Goal: Task Accomplishment & Management: Manage account settings

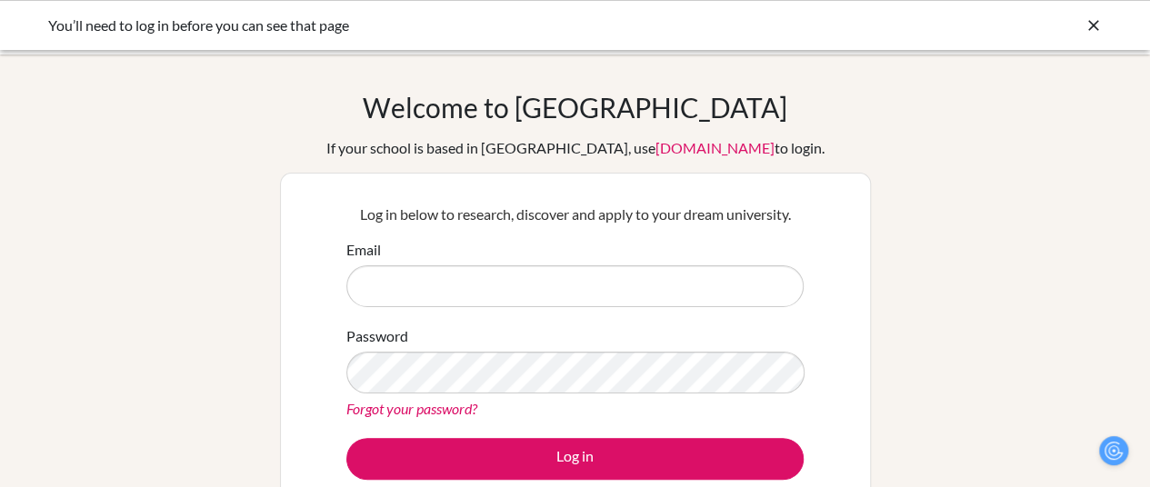
type input "kchin@dalat.org"
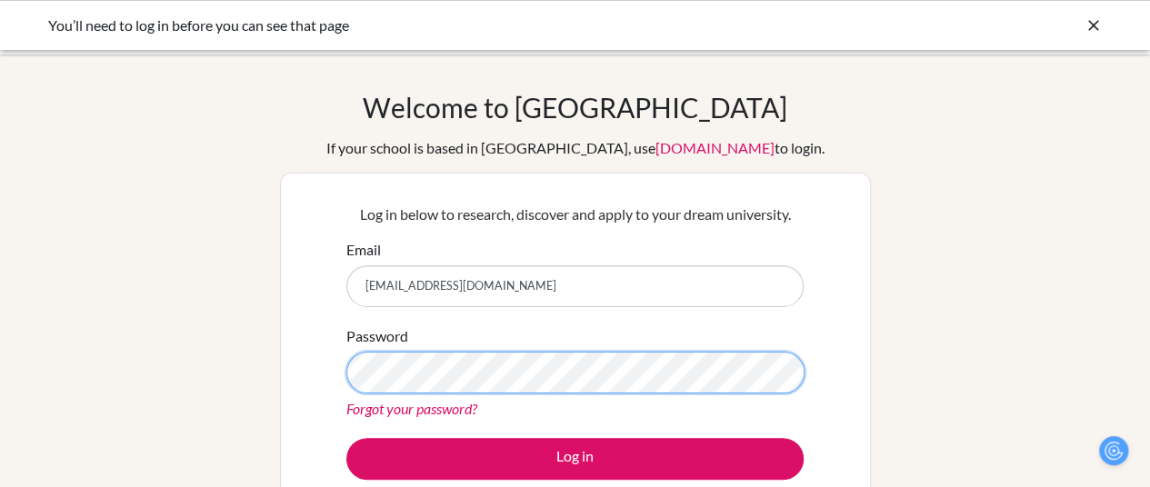
click at [346, 438] on button "Log in" at bounding box center [574, 459] width 457 height 42
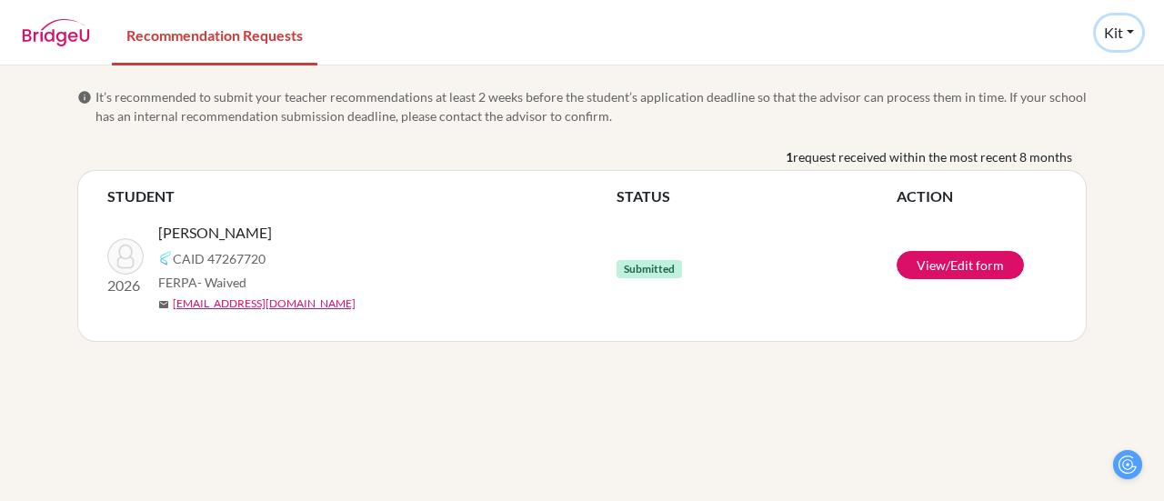
click at [1107, 32] on button "Kit" at bounding box center [1118, 32] width 46 height 35
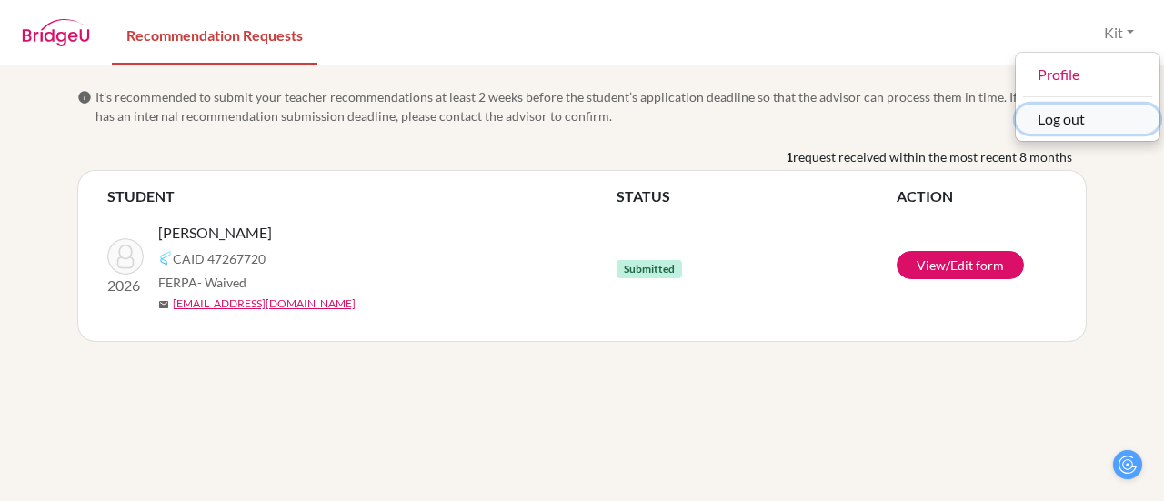
click at [1056, 114] on button "Log out" at bounding box center [1087, 119] width 144 height 29
